Goal: Information Seeking & Learning: Learn about a topic

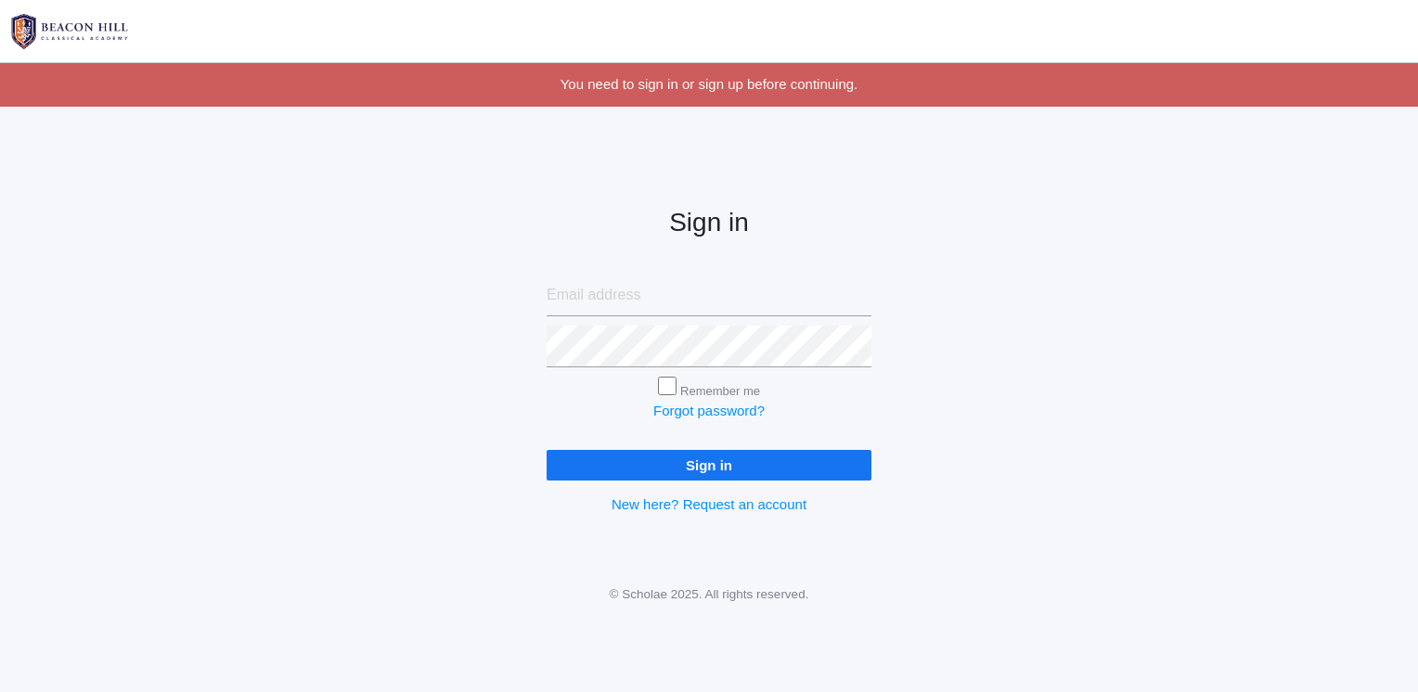
type input "rachelculbert@aol.com"
click at [756, 468] on input "Sign in" at bounding box center [709, 465] width 325 height 31
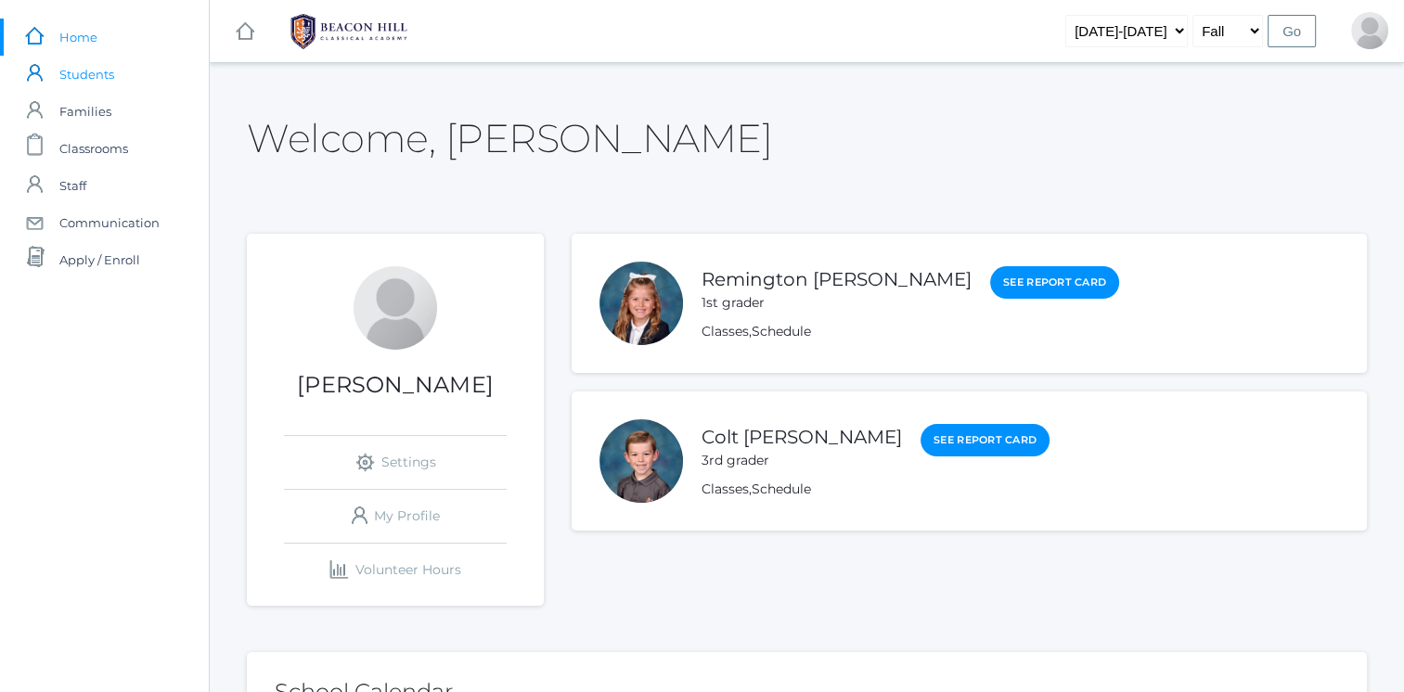
click at [100, 83] on span "Students" at bounding box center [86, 74] width 55 height 37
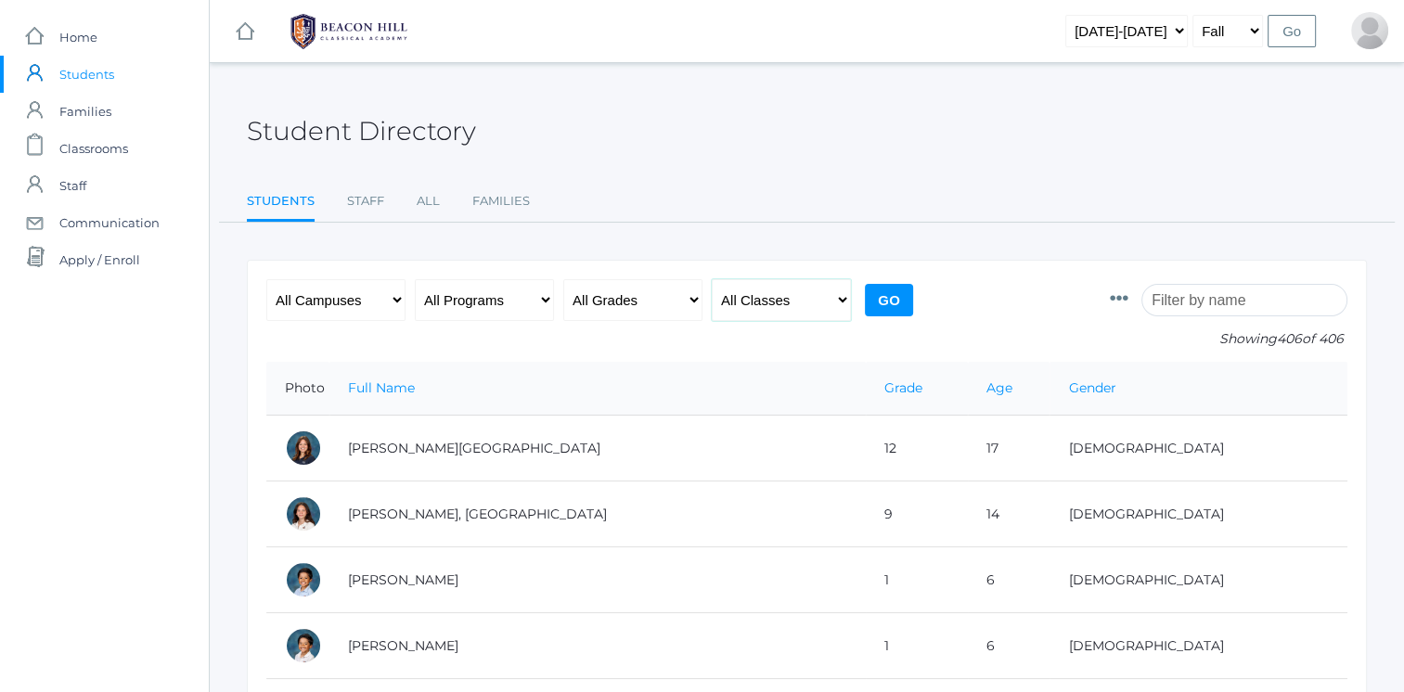
click at [744, 296] on select "All Classes Grammar - *KIND - Kindergarten AM - *KIND - Kindergarten PM - *KNDC…" at bounding box center [781, 300] width 139 height 42
select select "1990"
click at [712, 279] on select "All Classes Grammar - *KIND - Kindergarten AM - *KIND - Kindergarten PM - *KNDC…" at bounding box center [781, 300] width 139 height 42
click at [904, 285] on input "Go" at bounding box center [889, 300] width 48 height 32
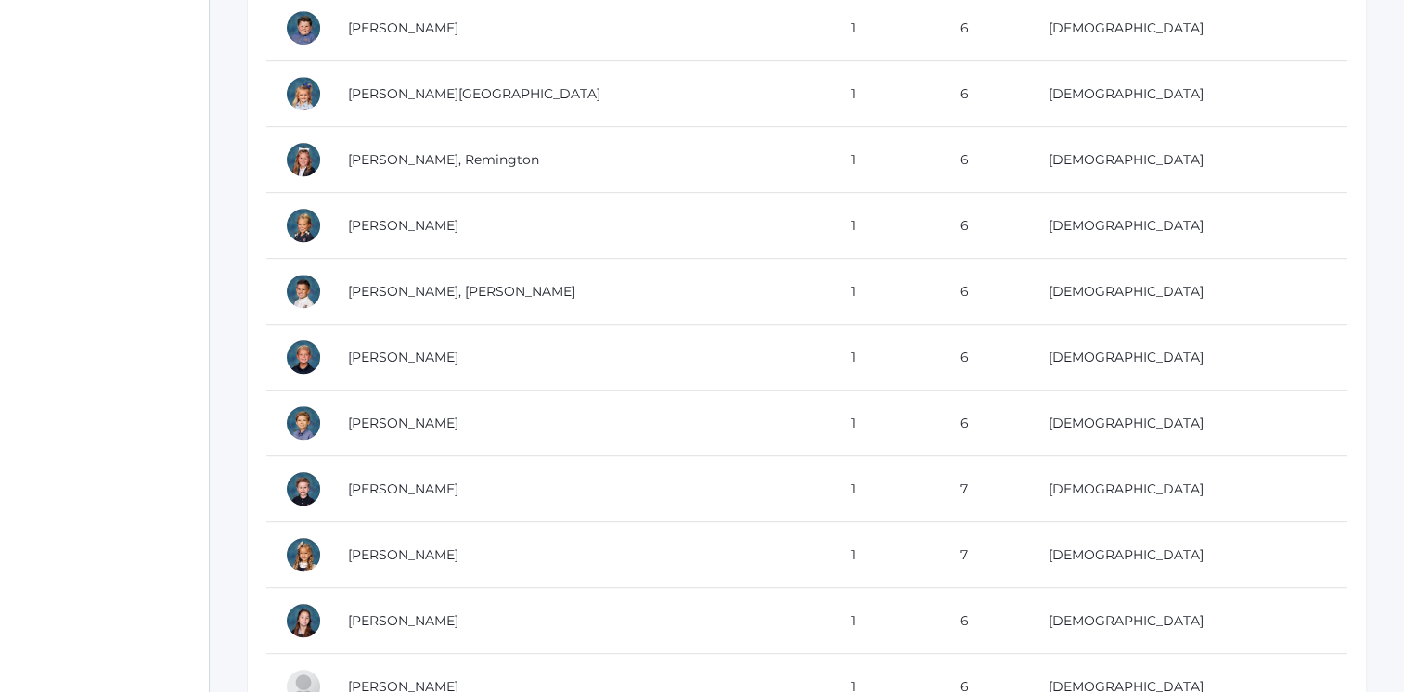
scroll to position [910, 0]
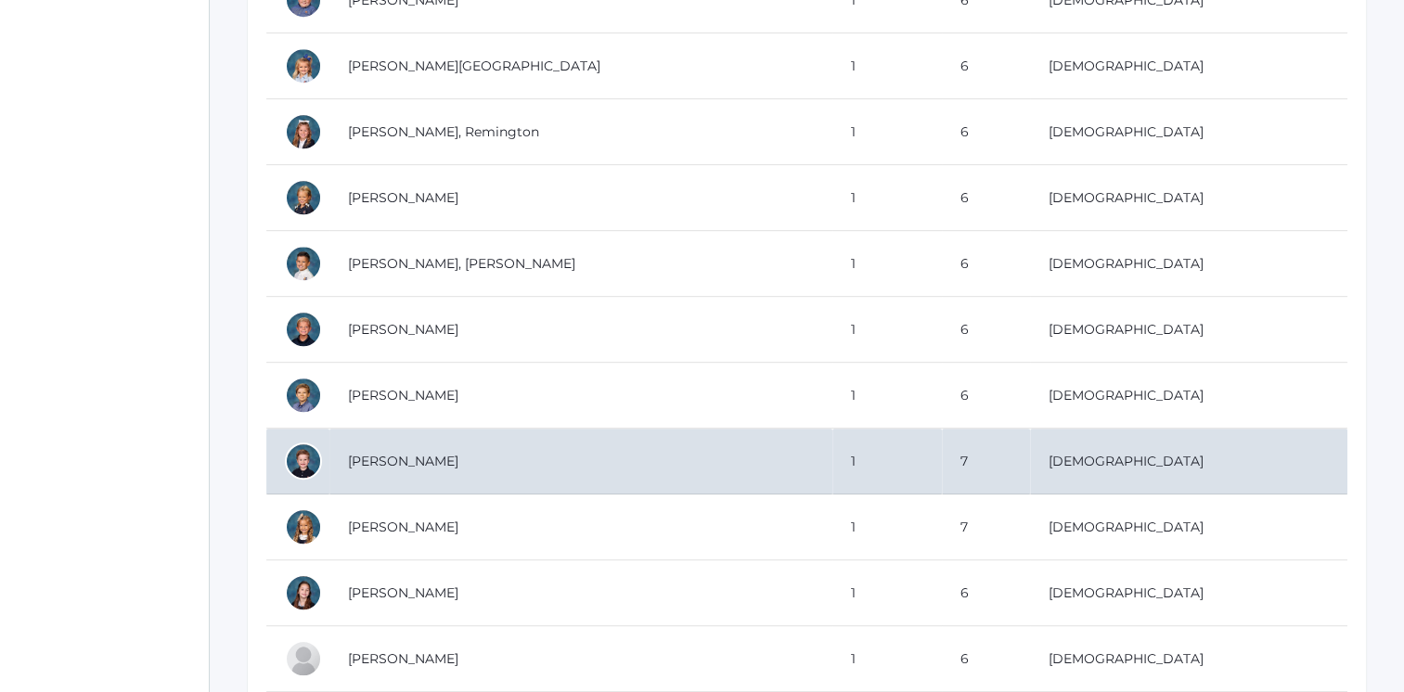
click at [458, 470] on td "[PERSON_NAME]" at bounding box center [581, 462] width 503 height 66
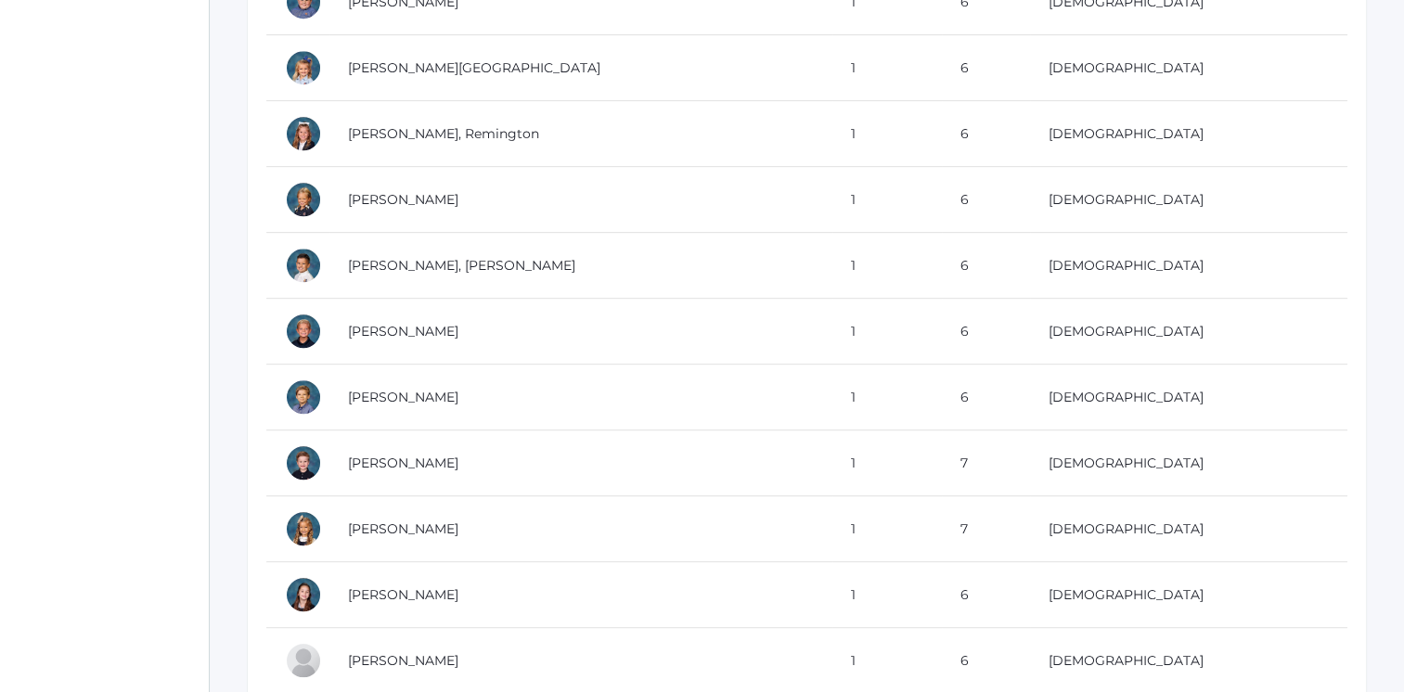
scroll to position [876, 0]
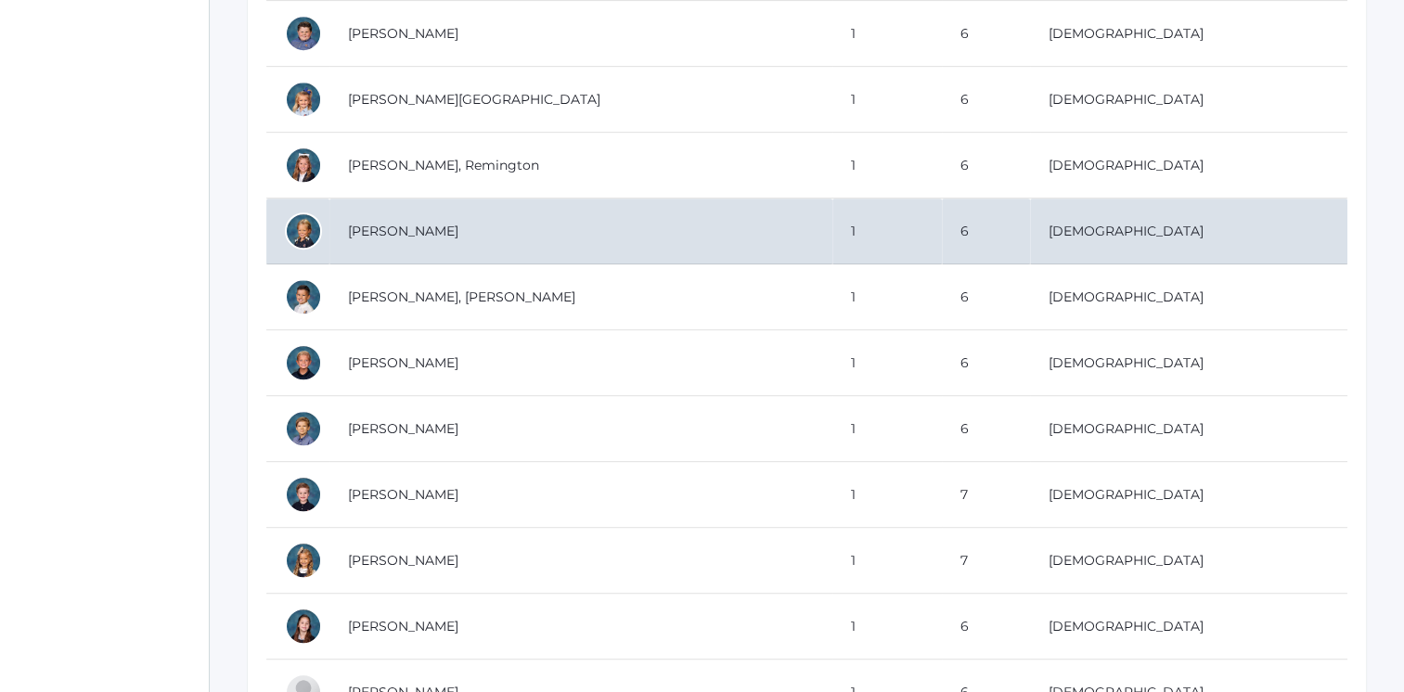
click at [460, 228] on td "[PERSON_NAME]" at bounding box center [581, 232] width 503 height 66
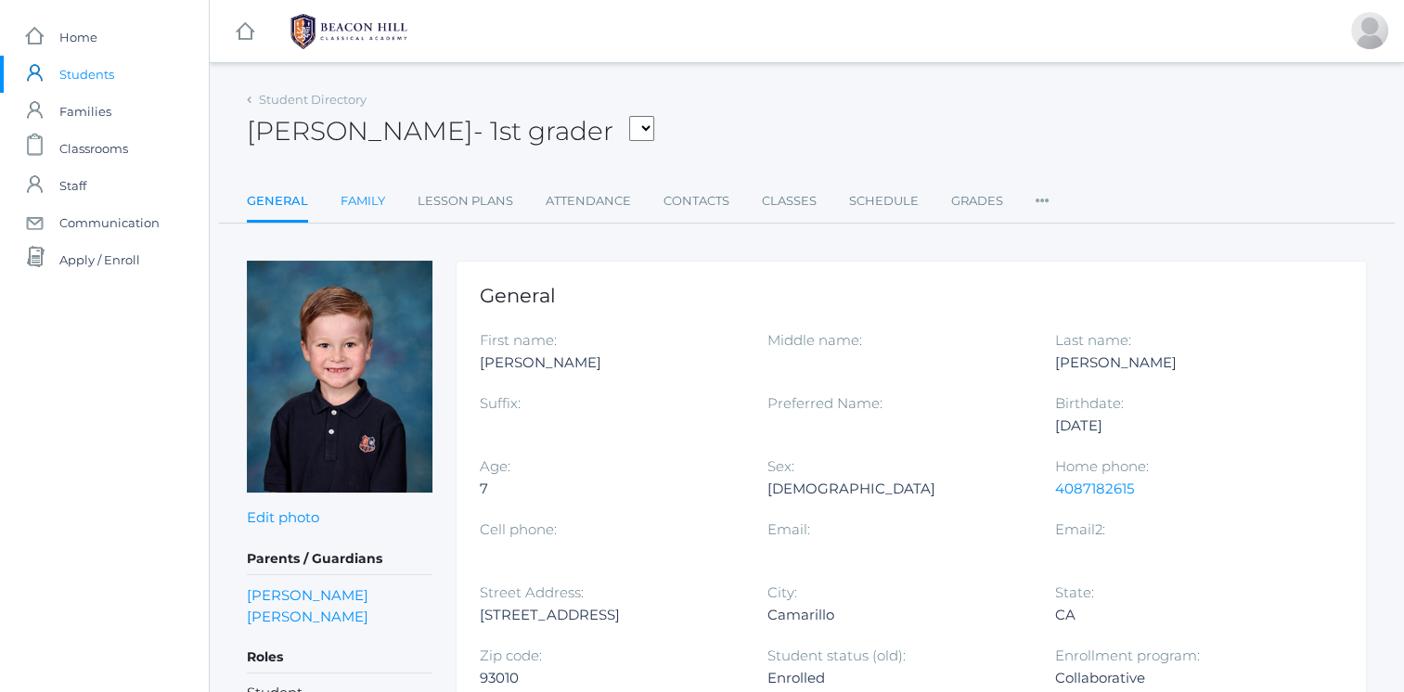
click at [341, 202] on link "Family" at bounding box center [363, 201] width 45 height 37
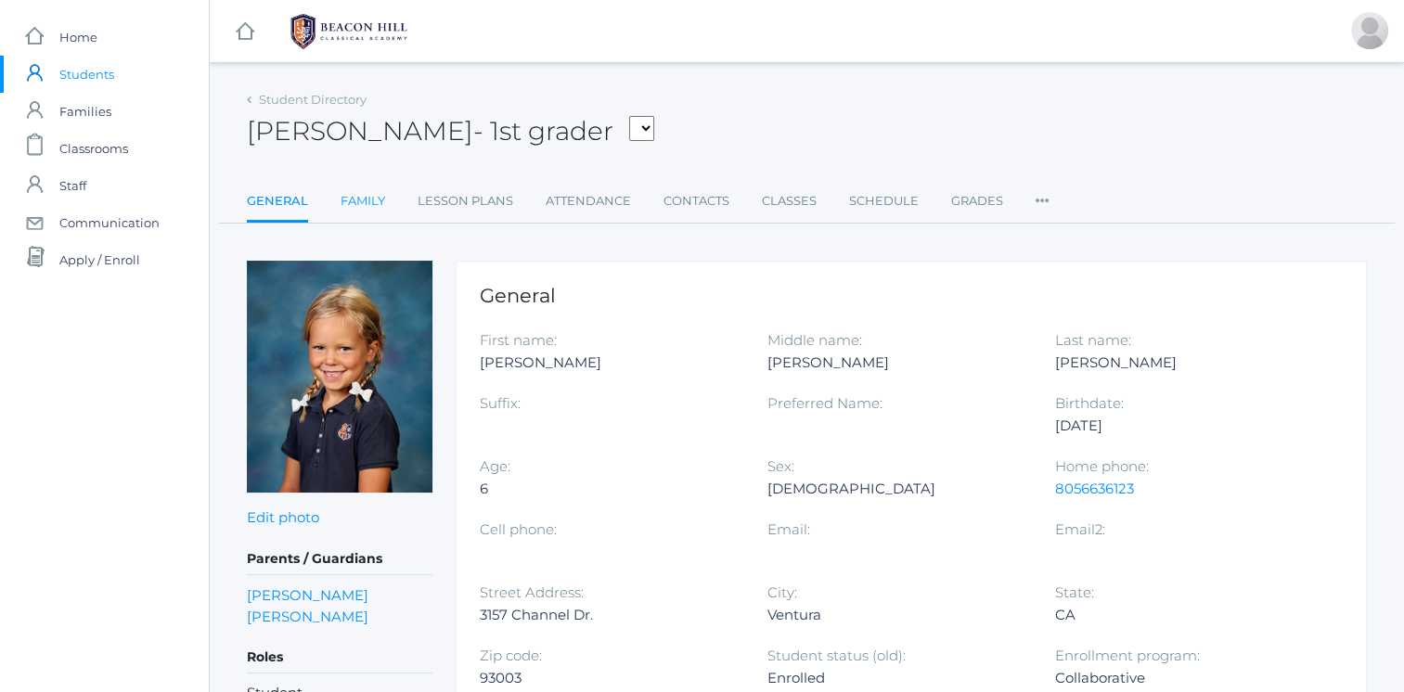
click at [366, 209] on link "Family" at bounding box center [363, 201] width 45 height 37
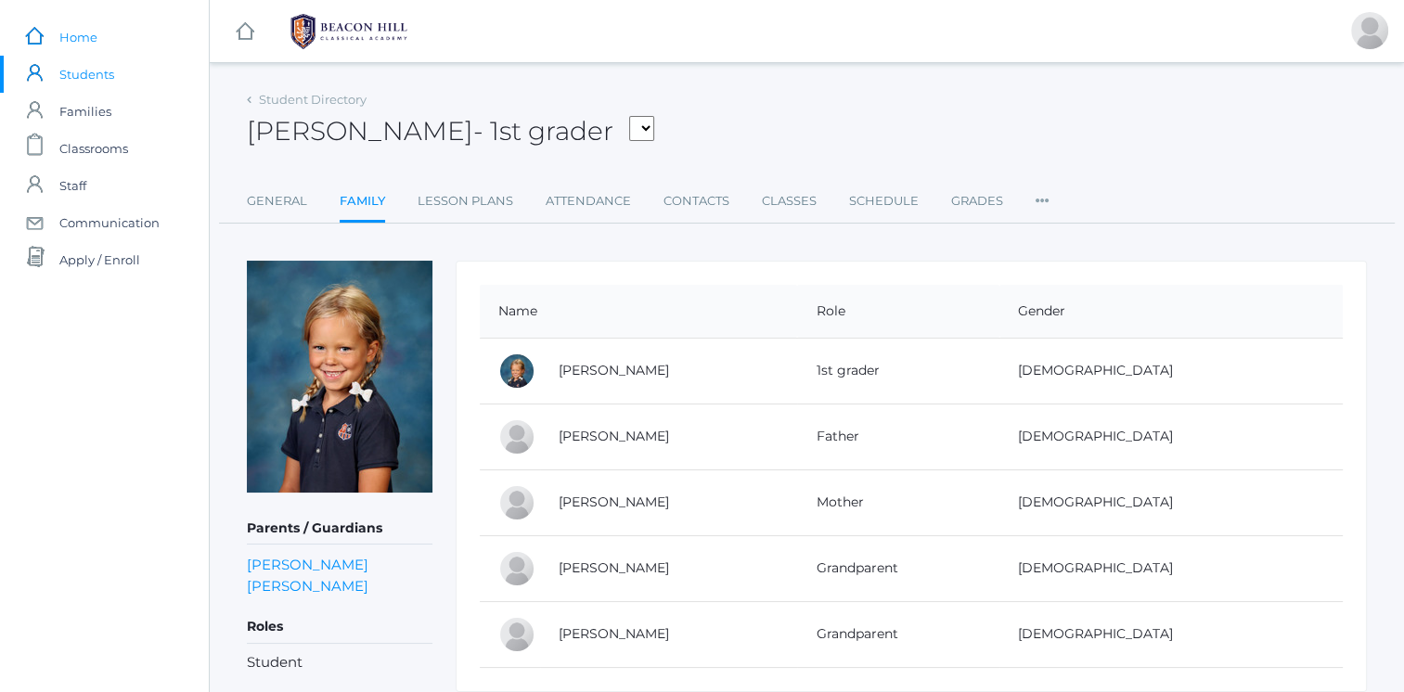
click at [82, 46] on span "Home" at bounding box center [78, 37] width 38 height 37
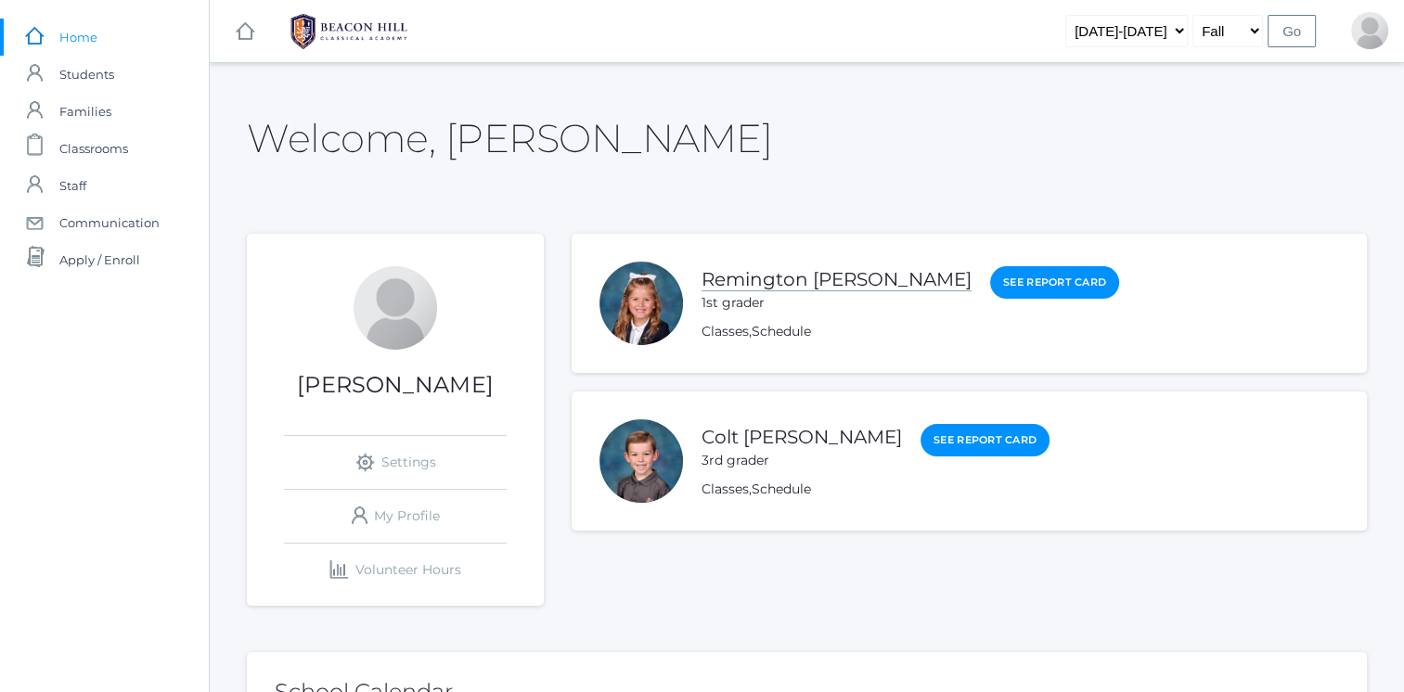
click at [781, 285] on link "Remington [PERSON_NAME]" at bounding box center [837, 279] width 270 height 23
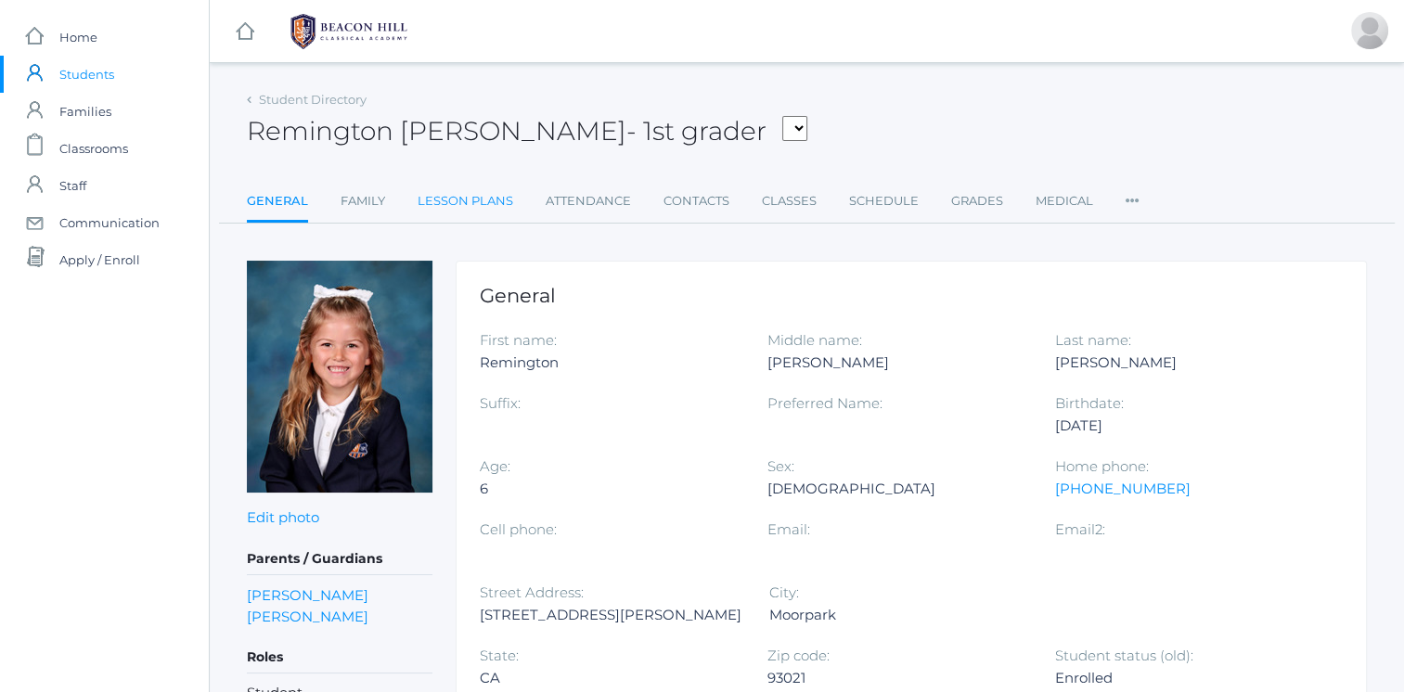
click at [464, 201] on link "Lesson Plans" at bounding box center [466, 201] width 96 height 37
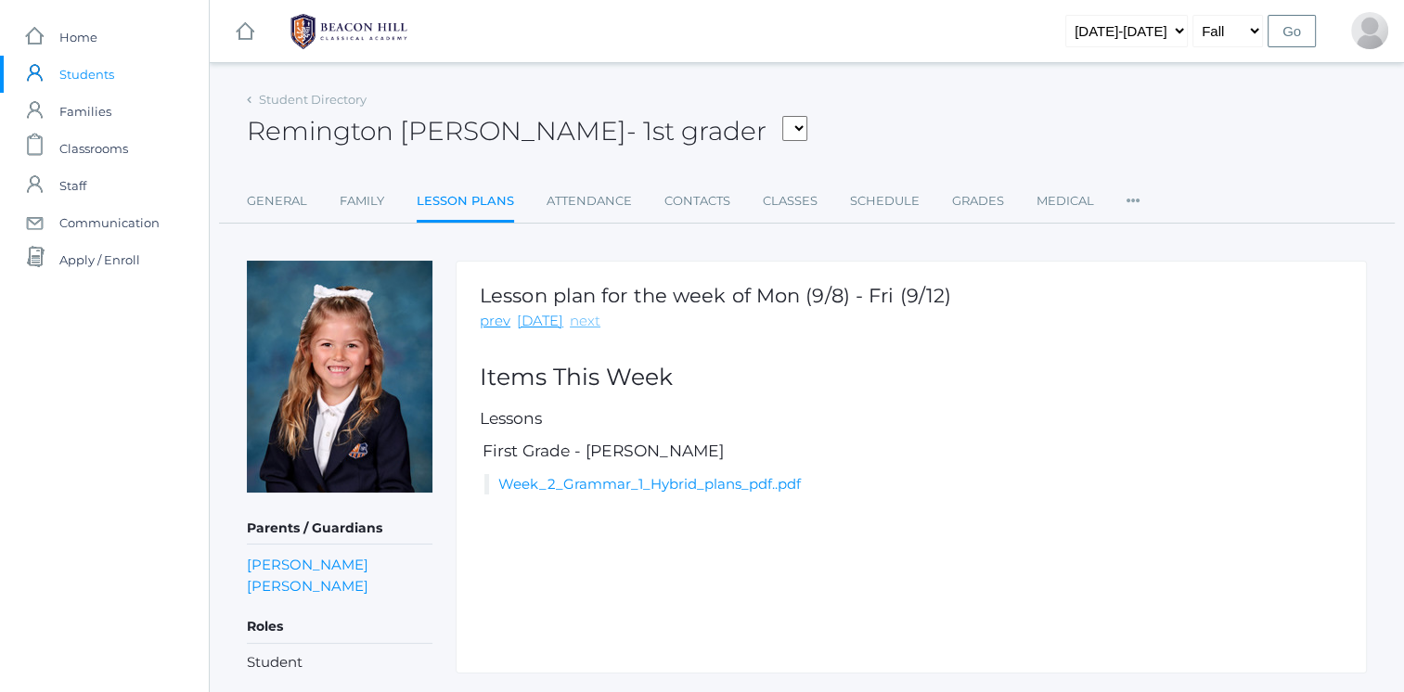
click at [585, 316] on link "next" at bounding box center [585, 321] width 31 height 21
click at [609, 483] on link "Week_3_Grammar_1_Hybrid_plans.pdf" at bounding box center [631, 484] width 267 height 18
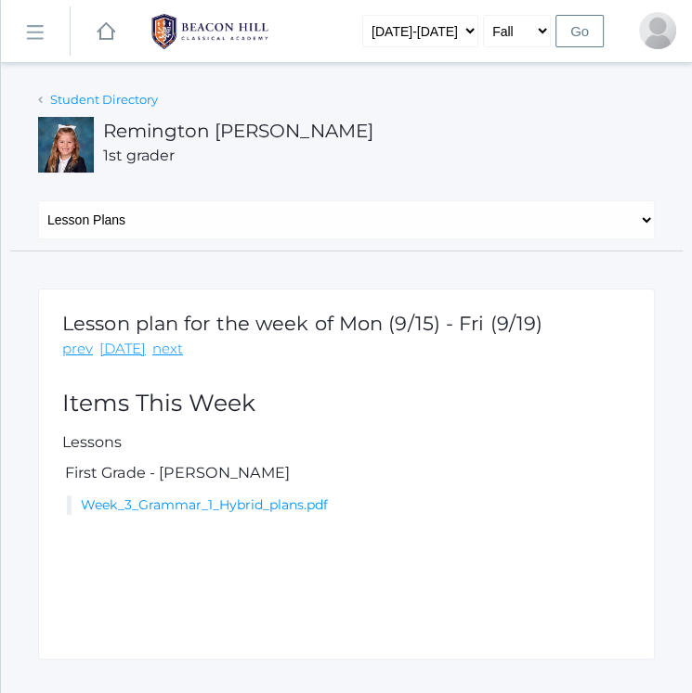
click at [51, 99] on link "Student Directory" at bounding box center [104, 99] width 108 height 15
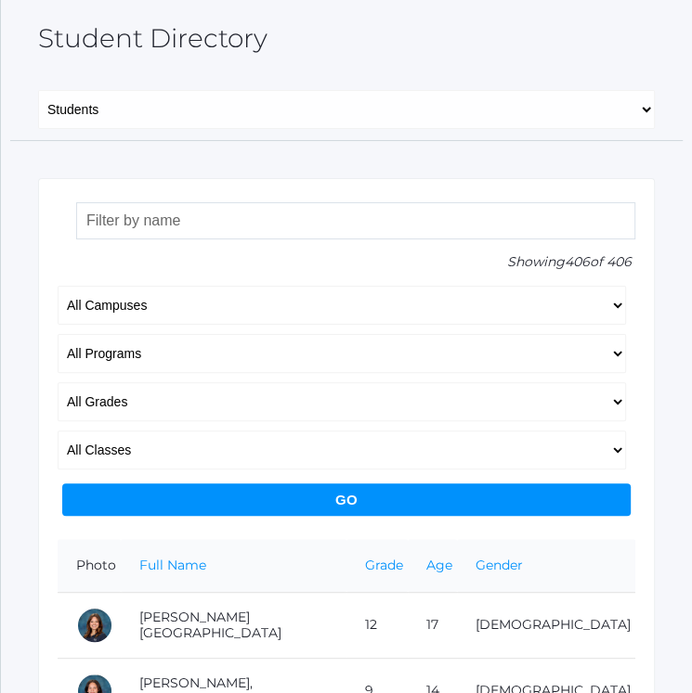
scroll to position [111, 0]
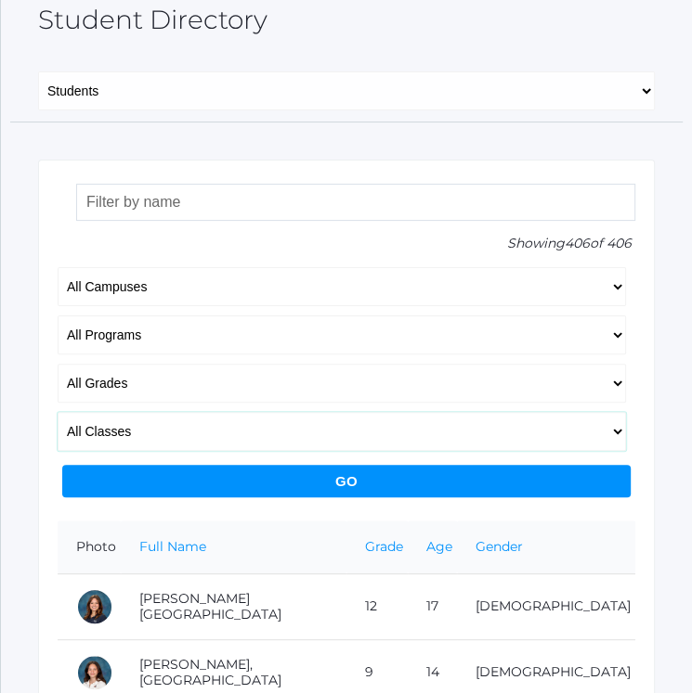
click at [417, 430] on select "All Classes Grammar - *KIND - Kindergarten AM - *KIND - Kindergarten PM - *KNDC…" at bounding box center [342, 431] width 568 height 39
select select "2078"
click at [58, 412] on select "All Classes Grammar - *KIND - Kindergarten AM - *KIND - Kindergarten PM - *KNDC…" at bounding box center [342, 431] width 568 height 39
click at [390, 471] on input "Go" at bounding box center [346, 481] width 568 height 32
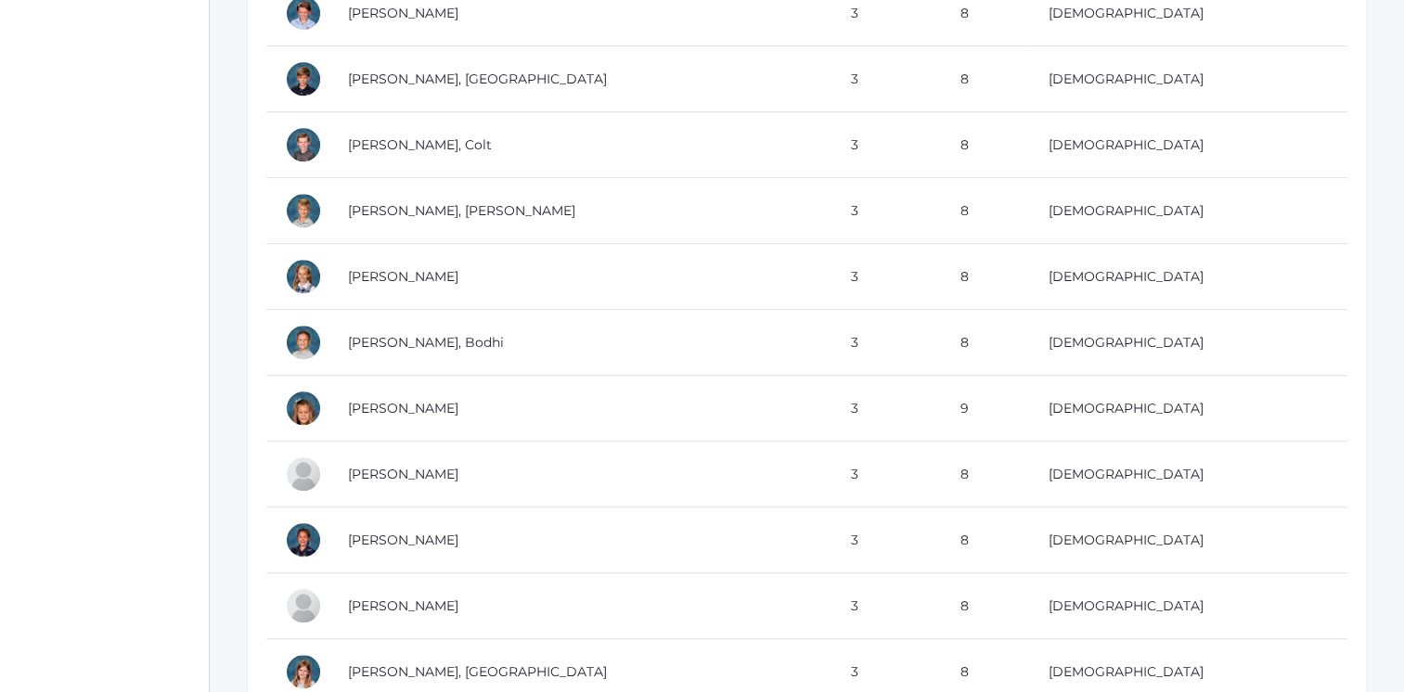
scroll to position [1203, 0]
